Goal: Task Accomplishment & Management: Manage account settings

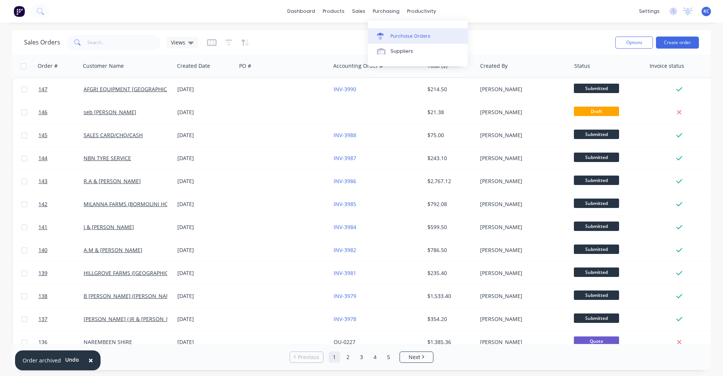
click at [391, 36] on div "Purchase Orders" at bounding box center [411, 36] width 40 height 7
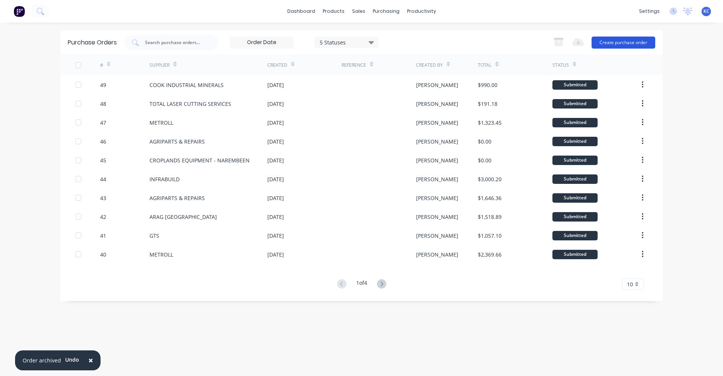
click at [619, 43] on button "Create purchase order" at bounding box center [624, 43] width 64 height 12
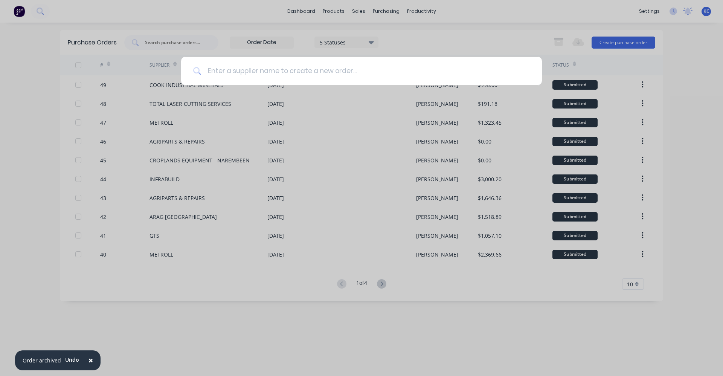
click at [300, 73] on input at bounding box center [365, 71] width 328 height 28
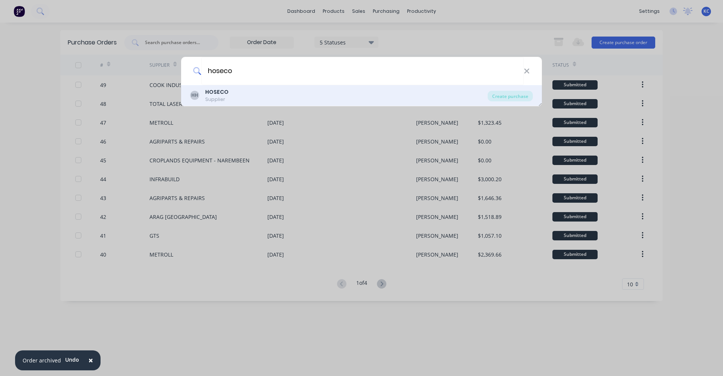
type input "hoseco"
click at [261, 97] on div "HH HOSECO Supplier" at bounding box center [339, 95] width 298 height 15
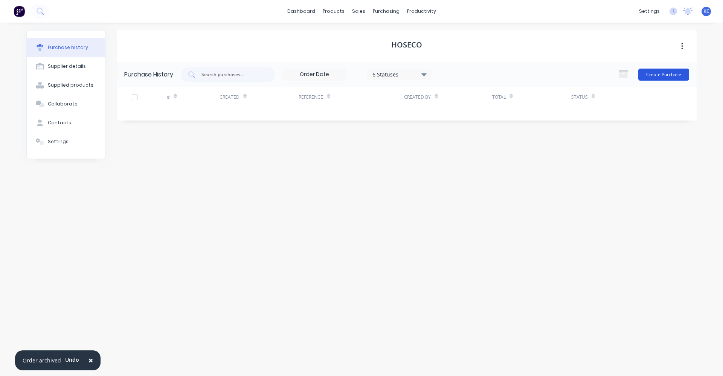
click at [653, 72] on button "Create Purchase" at bounding box center [663, 75] width 51 height 12
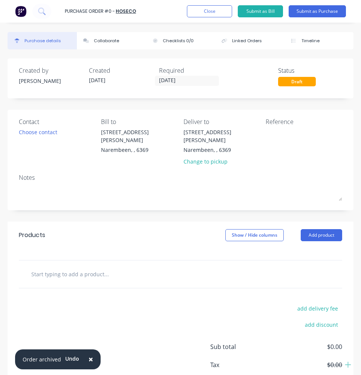
click at [97, 266] on input "text" at bounding box center [87, 273] width 113 height 15
click at [106, 266] on input "text" at bounding box center [87, 273] width 113 height 15
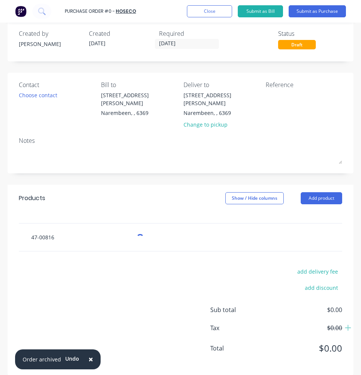
scroll to position [47, 0]
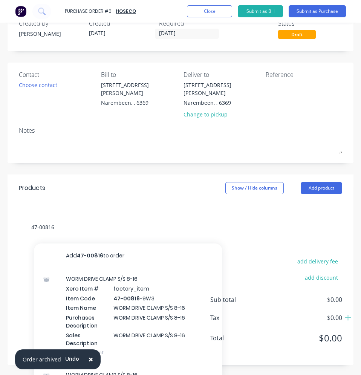
type input "47-00816"
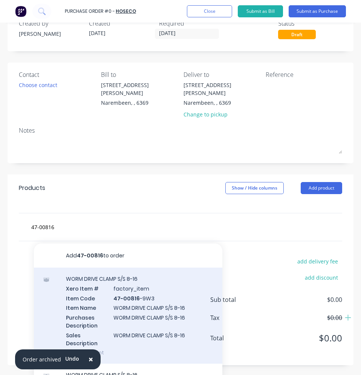
click at [148, 282] on div "WORM DRIVE CLAMP S/S 8-16 Xero Item # factory_item Item Code 47-00816 -9W3 Item…" at bounding box center [128, 315] width 188 height 96
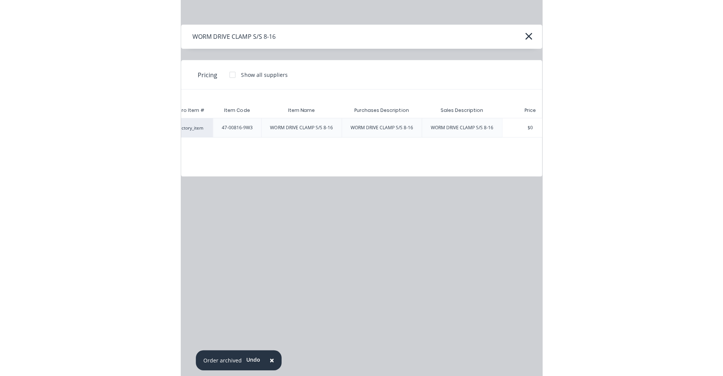
scroll to position [0, 47]
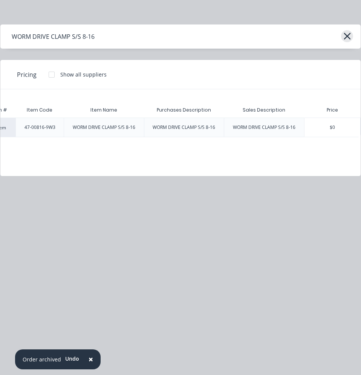
click at [347, 37] on icon "button" at bounding box center [347, 36] width 8 height 11
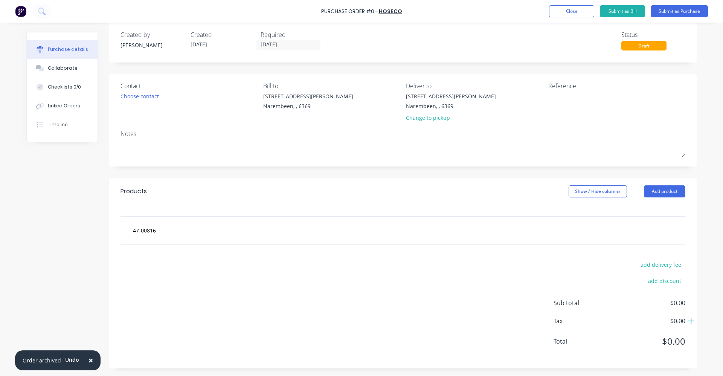
scroll to position [9, 0]
click at [572, 11] on button "Close" at bounding box center [571, 11] width 45 height 12
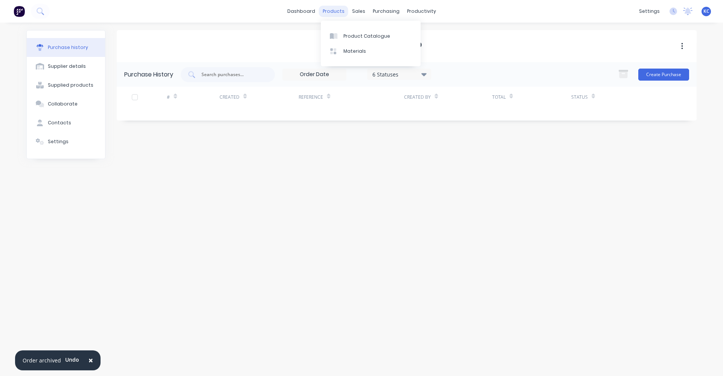
click at [330, 11] on div "products" at bounding box center [333, 11] width 29 height 11
click at [359, 33] on div "Product Catalogue" at bounding box center [366, 36] width 47 height 7
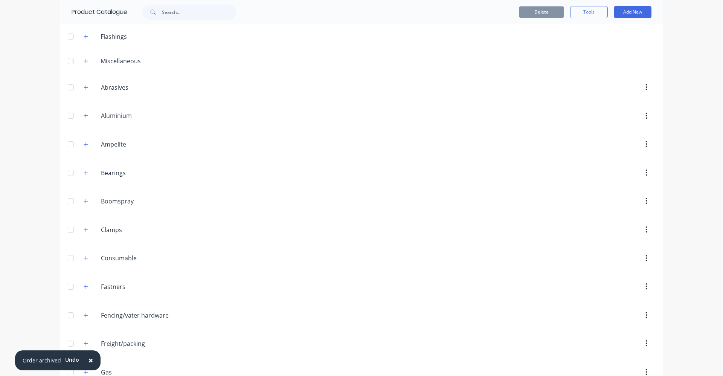
scroll to position [38, 0]
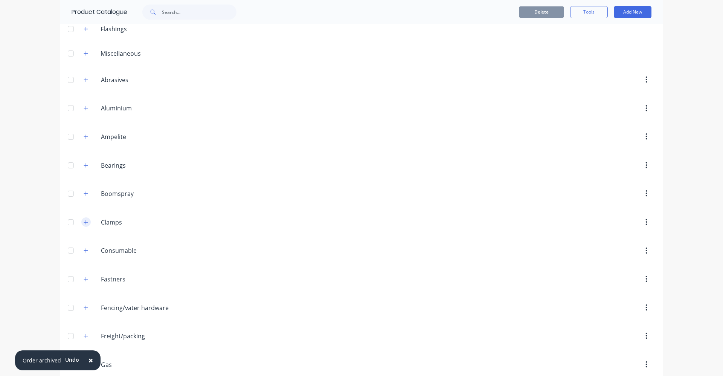
click at [87, 224] on button "button" at bounding box center [85, 221] width 9 height 9
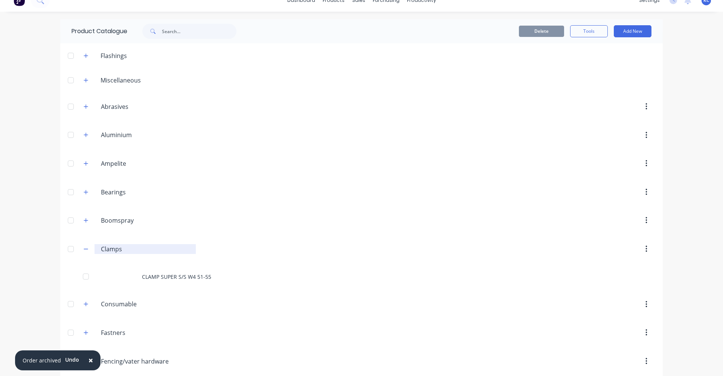
scroll to position [0, 0]
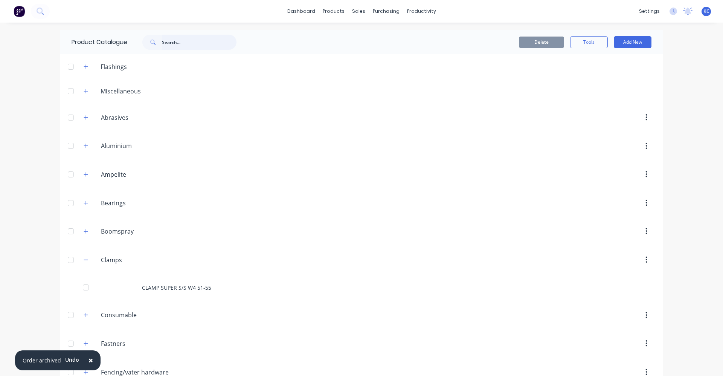
click at [183, 43] on input "text" at bounding box center [199, 42] width 75 height 15
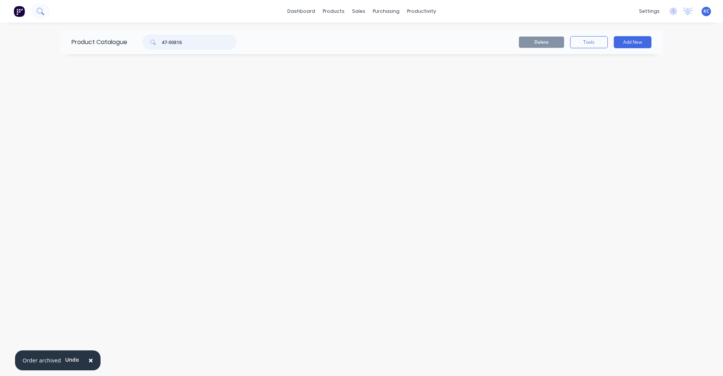
type input "47-00816"
click at [42, 11] on icon at bounding box center [40, 11] width 6 height 6
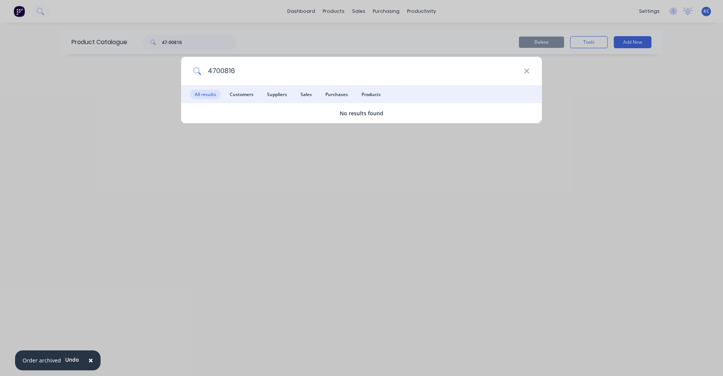
click at [215, 70] on input "4700816" at bounding box center [362, 71] width 322 height 28
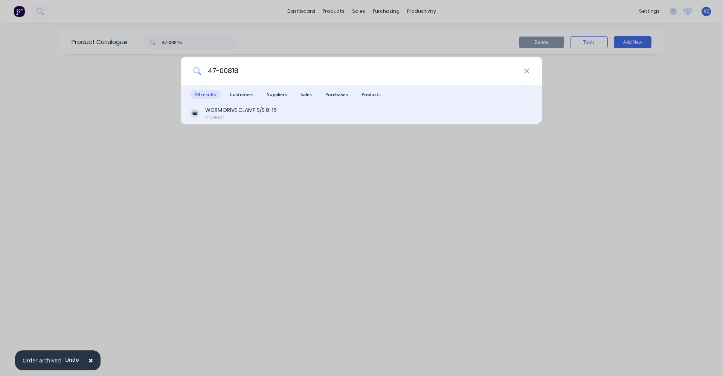
type input "47-00816"
click at [292, 113] on div "WORM DRIVE CLAMP S/S 8-16 Product" at bounding box center [361, 113] width 343 height 15
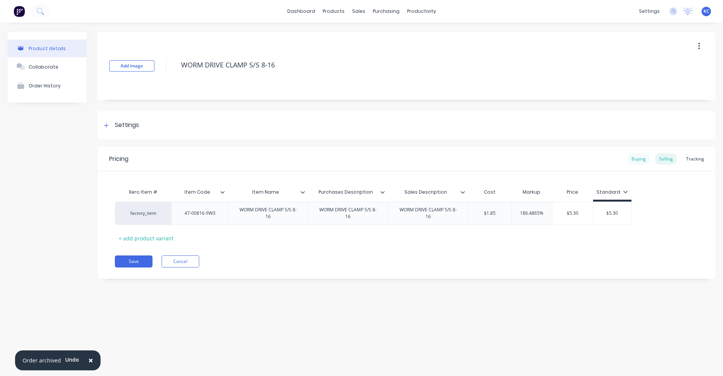
click at [646, 162] on div "Buying" at bounding box center [639, 158] width 22 height 11
click at [132, 127] on div "Settings" at bounding box center [127, 125] width 24 height 9
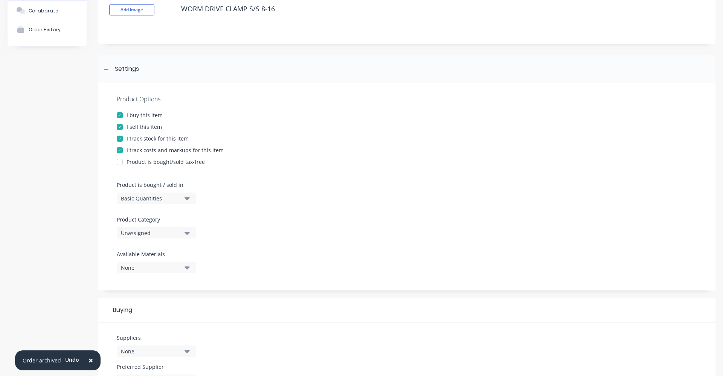
scroll to position [75, 0]
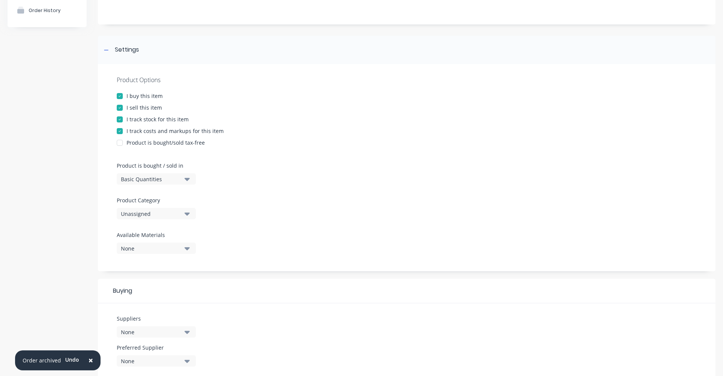
click at [188, 214] on icon "button" at bounding box center [187, 213] width 5 height 3
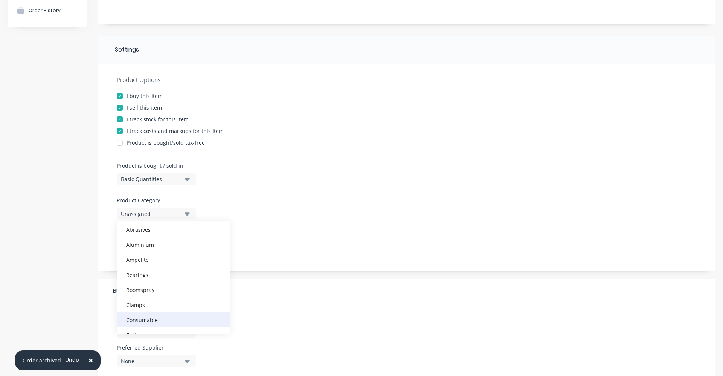
scroll to position [38, 0]
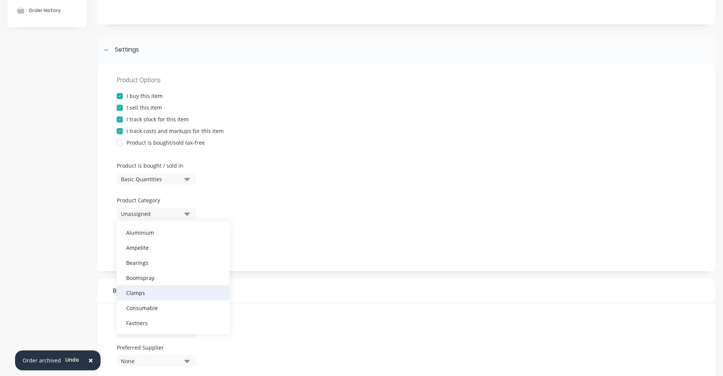
click at [156, 290] on div "Clamps" at bounding box center [173, 292] width 113 height 15
type textarea "x"
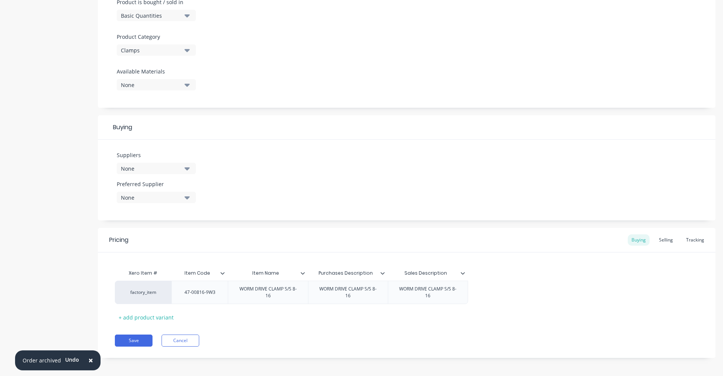
scroll to position [241, 0]
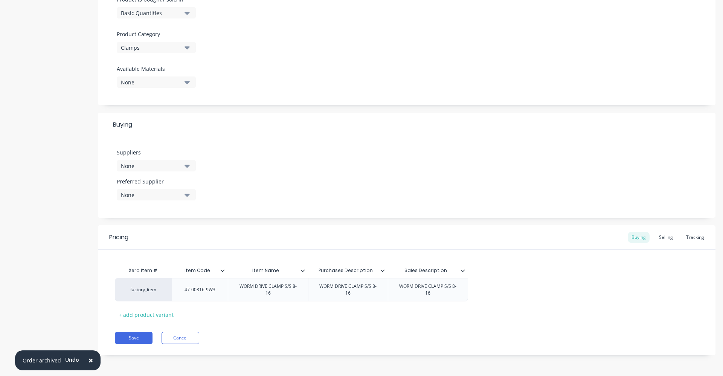
click at [170, 166] on div "None" at bounding box center [151, 166] width 60 height 8
click at [166, 190] on input "text" at bounding box center [179, 188] width 80 height 15
type input "hose"
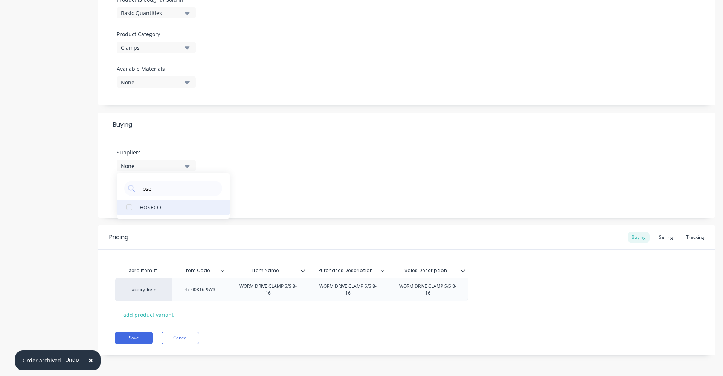
click at [159, 206] on div "HOSECO" at bounding box center [177, 207] width 75 height 8
click at [277, 183] on div "Suppliers 1 suppliers selected hose HOSECO Preferred Supplier None" at bounding box center [407, 177] width 618 height 81
click at [189, 198] on icon "button" at bounding box center [187, 195] width 5 height 8
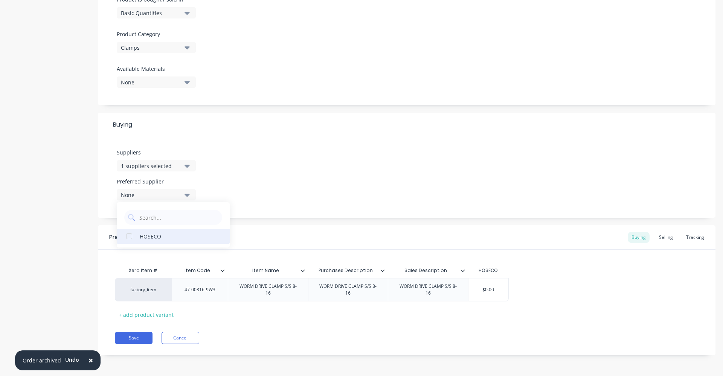
click at [174, 238] on div "HOSECO" at bounding box center [177, 236] width 75 height 8
type textarea "x"
click at [259, 170] on div "Suppliers 1 suppliers selected hose Preferred Supplier HOSECO HOSECO" at bounding box center [407, 177] width 618 height 81
type input "$0.00"
click at [491, 292] on input "$0.00" at bounding box center [488, 289] width 40 height 7
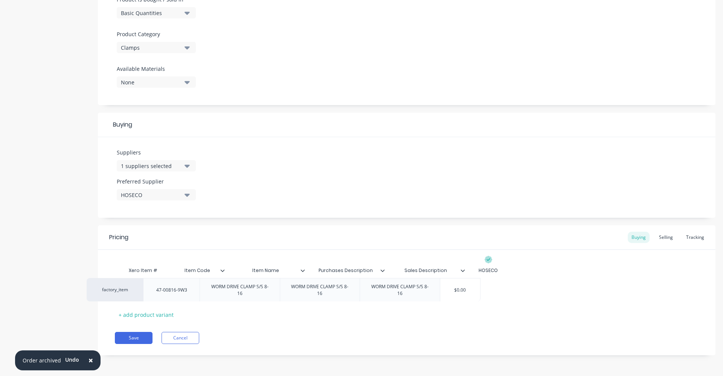
drag, startPoint x: 494, startPoint y: 286, endPoint x: 464, endPoint y: 286, distance: 30.5
click at [464, 286] on div "factory_item 47-00816-9W3 WORM DRIVE CLAMP S/S 8-16 WORM DRIVE CLAMP S/S 8-16 W…" at bounding box center [407, 289] width 584 height 23
click at [498, 288] on input "$0.00" at bounding box center [488, 289] width 40 height 7
click at [494, 290] on input "$0.00" at bounding box center [488, 289] width 40 height 7
drag, startPoint x: 494, startPoint y: 290, endPoint x: 482, endPoint y: 290, distance: 11.7
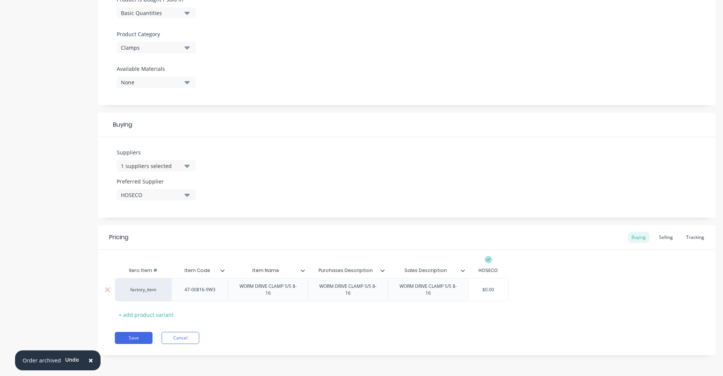
click at [482, 290] on input "$0.00" at bounding box center [488, 289] width 40 height 7
type textarea "x"
click at [494, 290] on input "0.00" at bounding box center [488, 289] width 40 height 7
click at [490, 290] on input "0.00" at bounding box center [488, 289] width 40 height 7
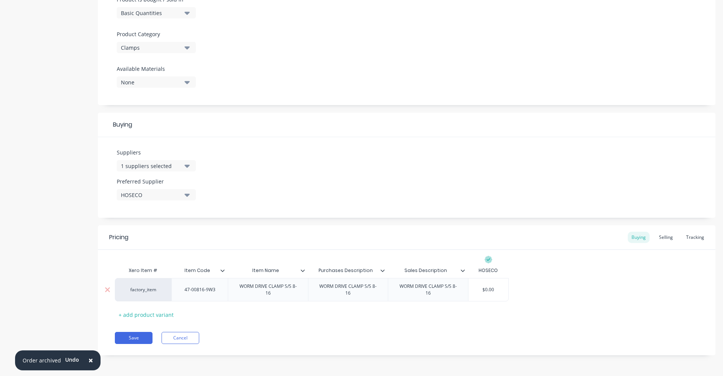
click at [486, 291] on input "0.00" at bounding box center [488, 289] width 40 height 7
click at [484, 290] on input "0.00" at bounding box center [488, 289] width 40 height 7
click at [488, 288] on input "0.00" at bounding box center [488, 289] width 40 height 7
drag, startPoint x: 488, startPoint y: 288, endPoint x: 494, endPoint y: 284, distance: 7.5
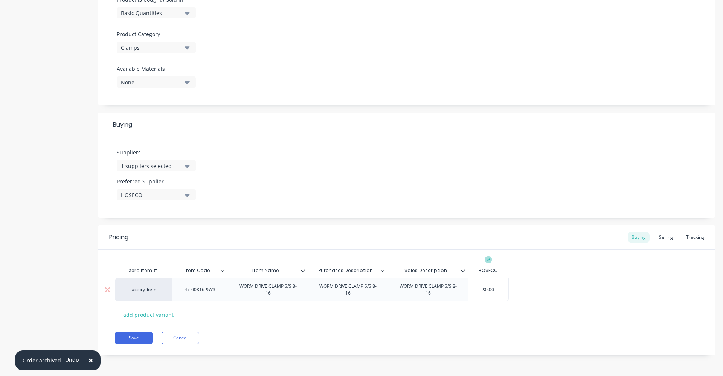
click at [489, 288] on input "0.00" at bounding box center [488, 289] width 40 height 7
type input "0.00"
click at [659, 239] on div "Selling" at bounding box center [665, 237] width 21 height 11
click at [632, 239] on div "Buying" at bounding box center [639, 237] width 22 height 11
type input "$0.00"
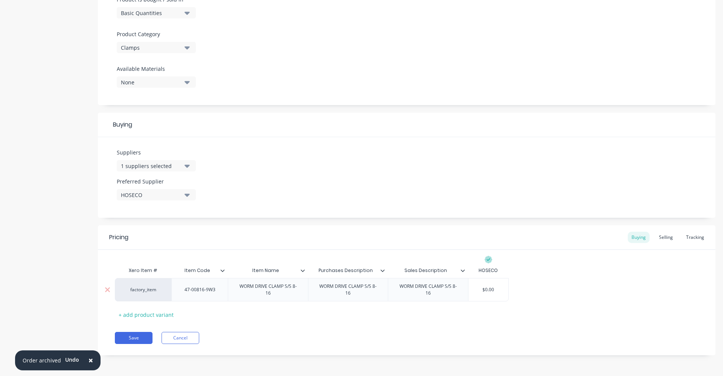
click at [488, 290] on input "$0.00" at bounding box center [488, 289] width 40 height 7
type textarea "x"
type input ".00"
type textarea "x"
type input "0"
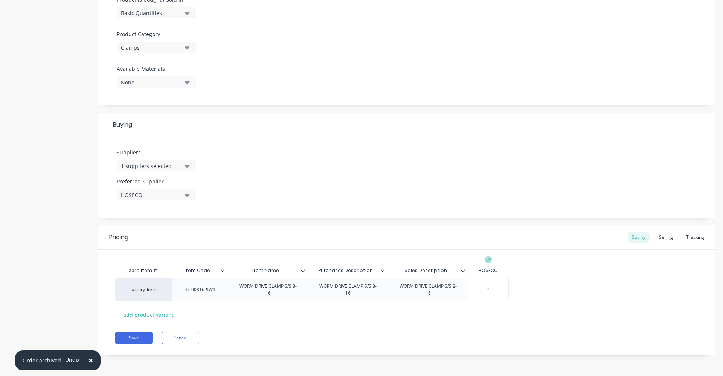
type textarea "x"
type input "1.74"
type textarea "x"
type input "1.74"
click at [664, 238] on div "Selling" at bounding box center [665, 237] width 21 height 11
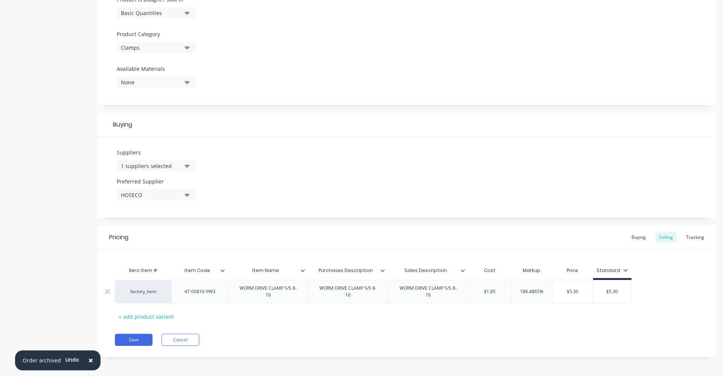
click at [501, 293] on input "$1.85" at bounding box center [489, 291] width 43 height 7
type input "$1.8"
type textarea "x"
type input "$"
type textarea "x"
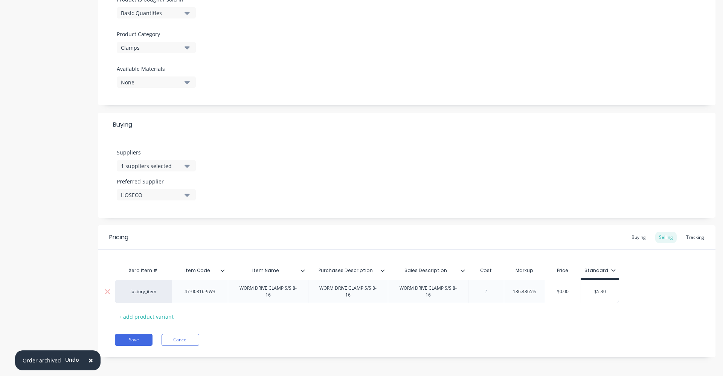
type input "1"
type textarea "x"
type input "1.74"
type textarea "x"
click at [565, 296] on div "$4.9849" at bounding box center [576, 291] width 48 height 19
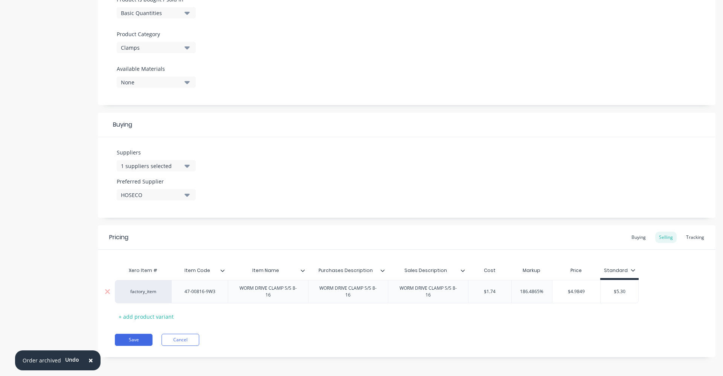
type input "1.74"
type input "$4.984"
type textarea "x"
type input "$4."
type textarea "x"
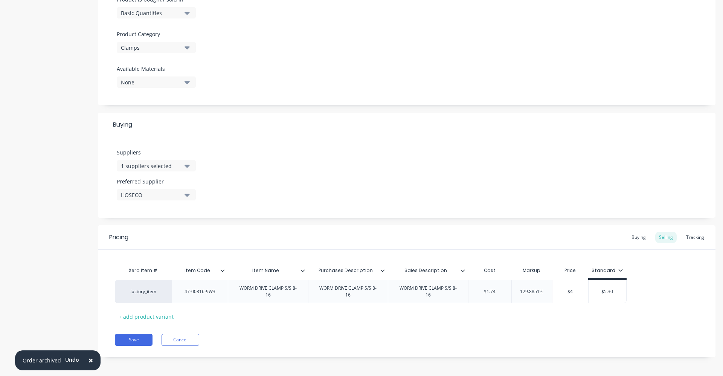
type input "$"
type textarea "x"
type input "5"
type textarea "x"
type input "5.79"
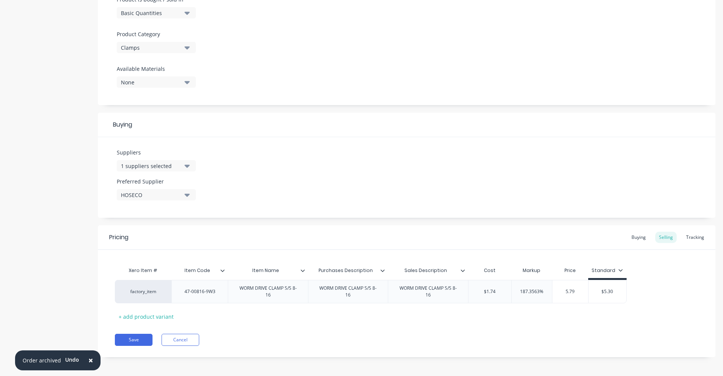
type textarea "x"
type input "5.79"
click at [565, 334] on div "Save Cancel" at bounding box center [415, 340] width 601 height 12
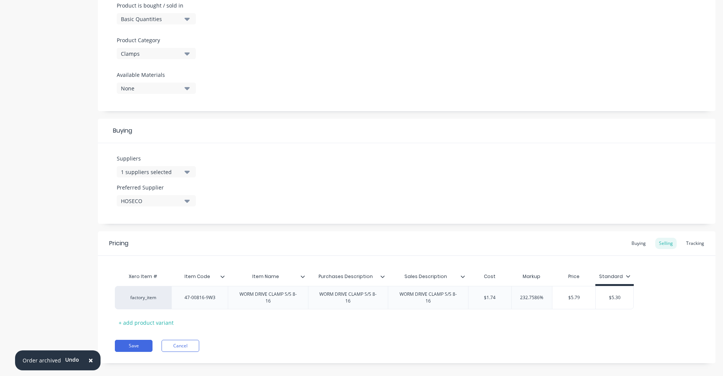
scroll to position [243, 0]
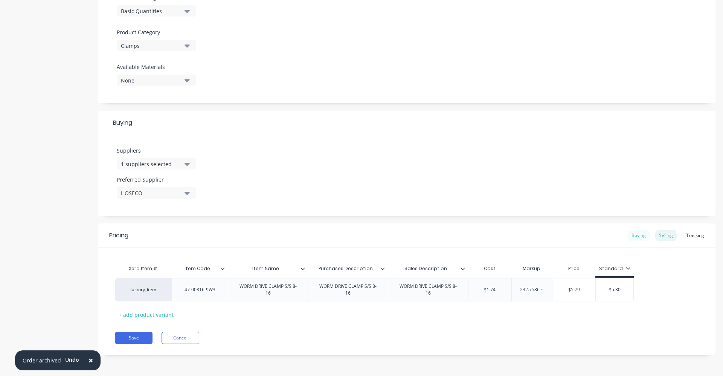
click at [632, 236] on div "Buying" at bounding box center [639, 235] width 22 height 11
click at [304, 270] on icon at bounding box center [303, 270] width 4 height 2
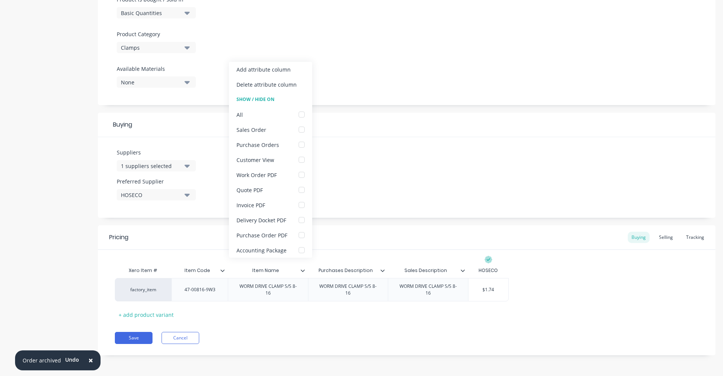
click at [482, 161] on div "Suppliers 1 suppliers selected hose Preferred Supplier HOSECO" at bounding box center [407, 177] width 618 height 81
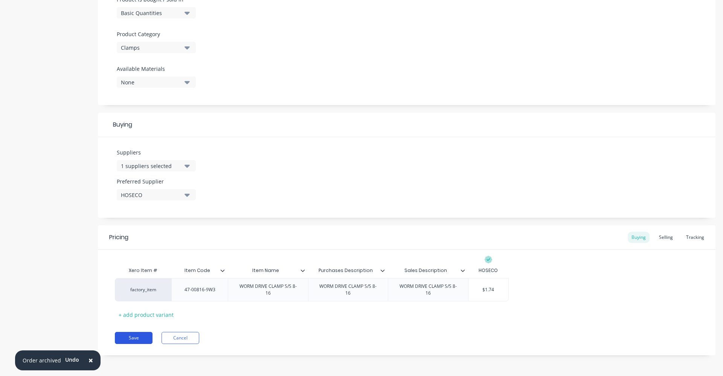
click at [146, 338] on button "Save" at bounding box center [134, 338] width 38 height 12
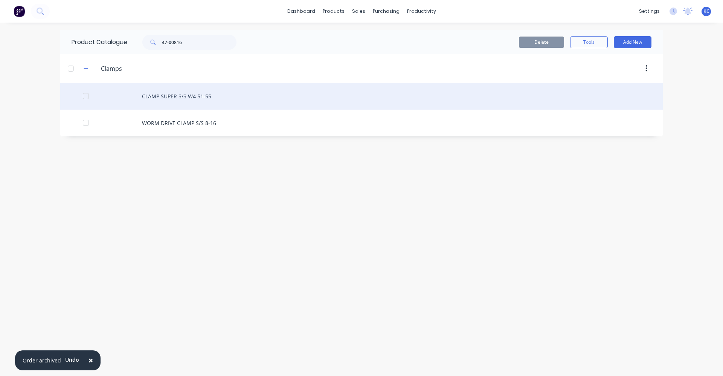
click at [190, 97] on div "CLAMP SUPER S/S W4 51-55" at bounding box center [361, 96] width 603 height 27
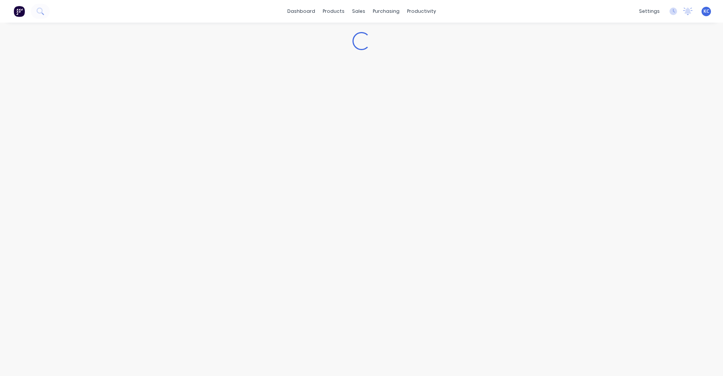
click at [151, 96] on div "Loading..." at bounding box center [361, 192] width 723 height 338
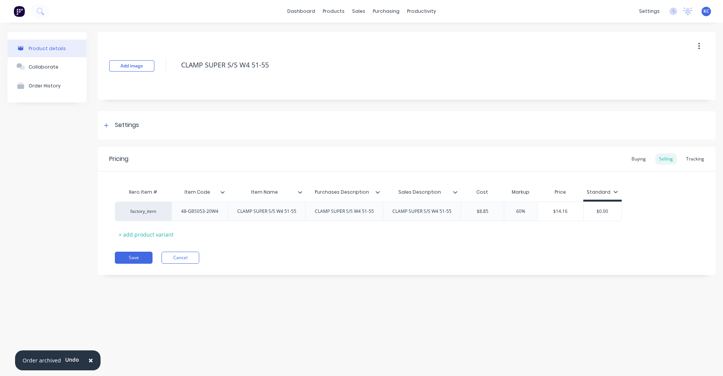
type textarea "x"
click at [131, 123] on div "Settings" at bounding box center [127, 125] width 24 height 9
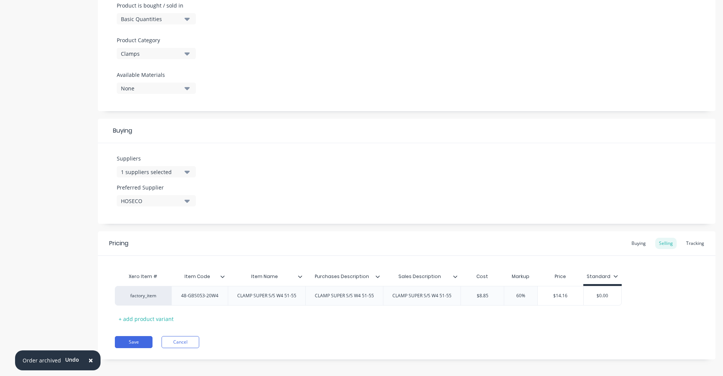
scroll to position [240, 0]
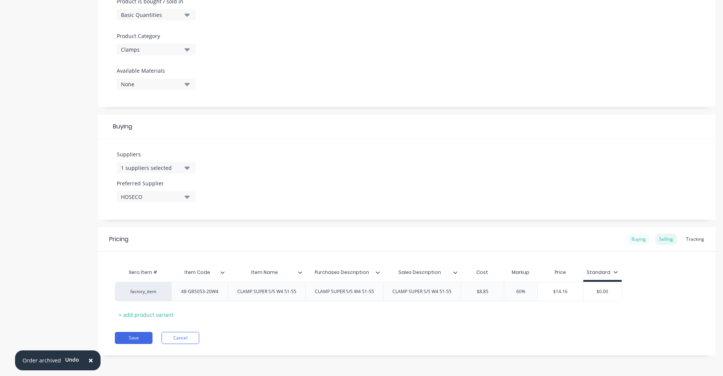
click at [638, 238] on div "Buying" at bounding box center [639, 238] width 22 height 11
click at [662, 239] on div "Selling" at bounding box center [665, 240] width 21 height 11
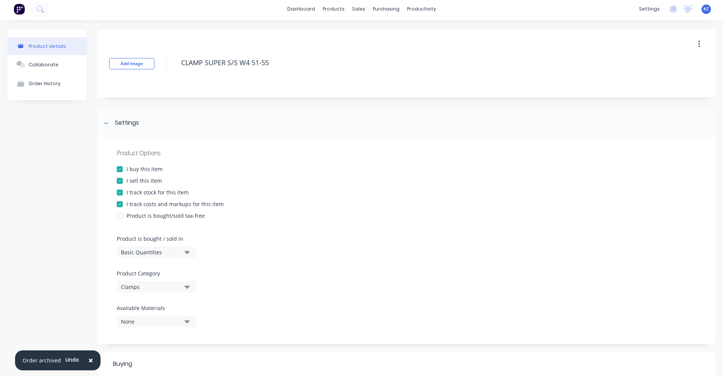
scroll to position [0, 0]
click at [299, 12] on link "dashboard" at bounding box center [301, 11] width 35 height 11
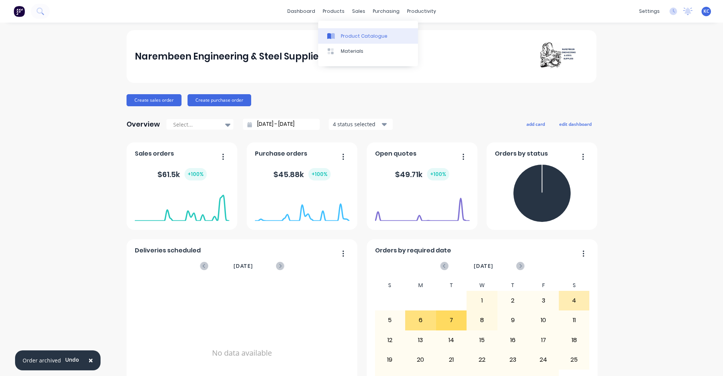
click at [346, 38] on div "Product Catalogue" at bounding box center [364, 36] width 47 height 7
